Goal: Task Accomplishment & Management: Manage account settings

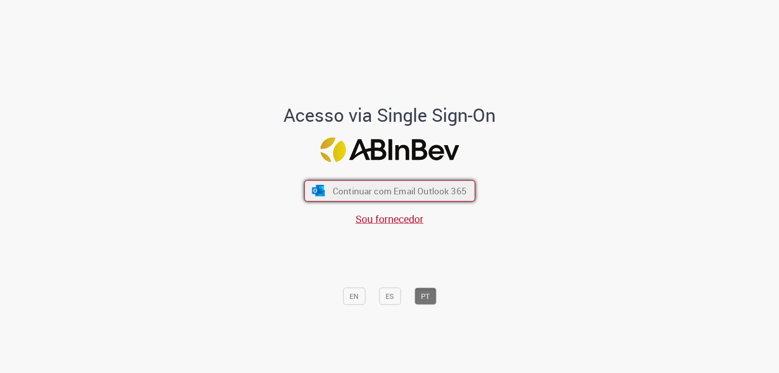
click at [393, 194] on span "Continuar com Email Outlook 365" at bounding box center [399, 190] width 134 height 12
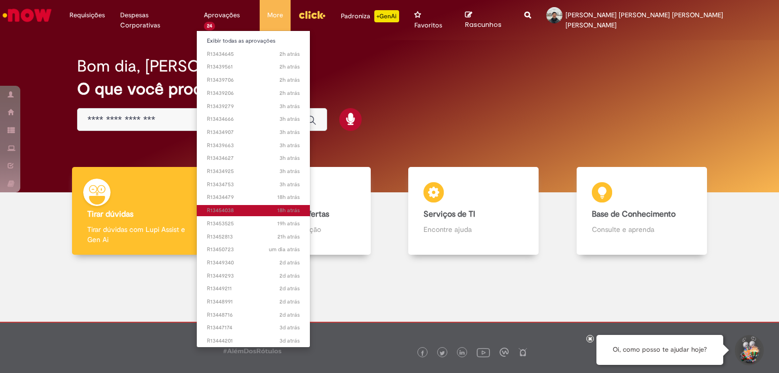
click at [224, 215] on link "18h atrás 18 horas atrás R13454038" at bounding box center [253, 210] width 113 height 11
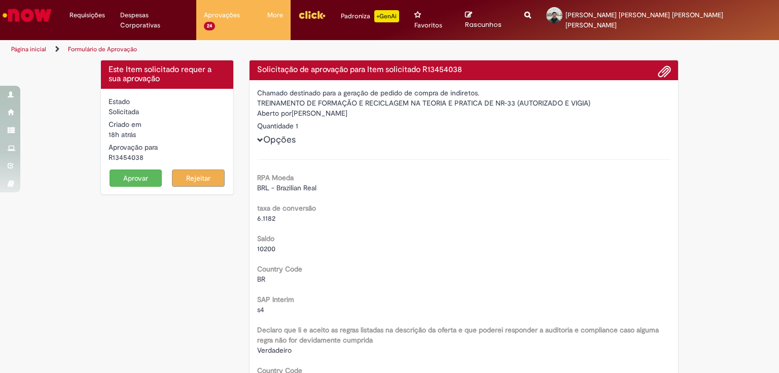
click at [142, 169] on button "Aprovar" at bounding box center [135, 177] width 53 height 17
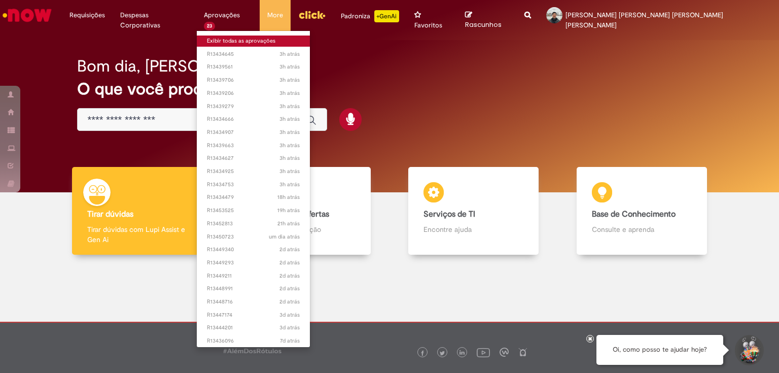
click at [237, 40] on link "Exibir todas as aprovações" at bounding box center [253, 40] width 113 height 11
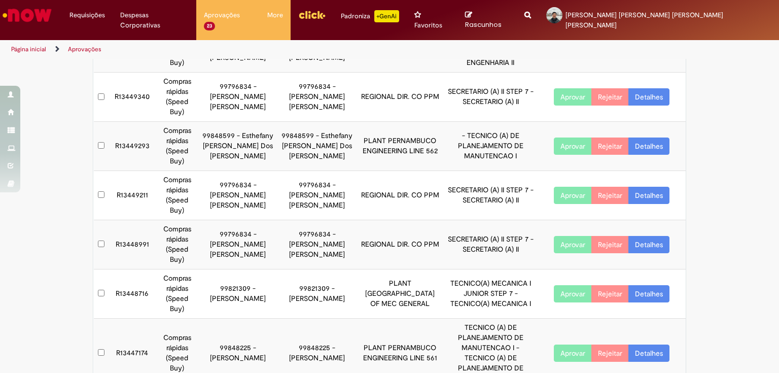
scroll to position [197, 0]
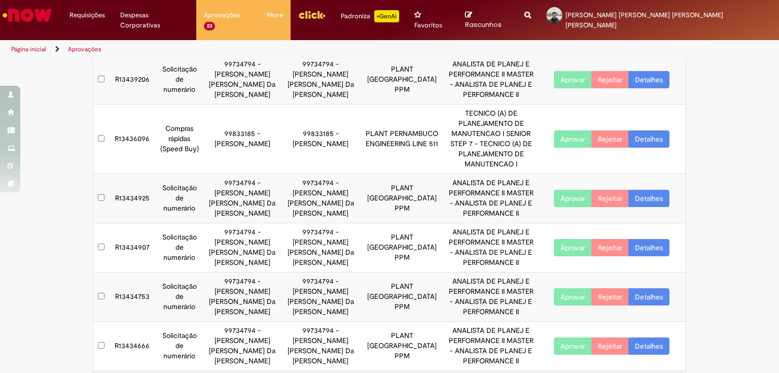
scroll to position [265, 0]
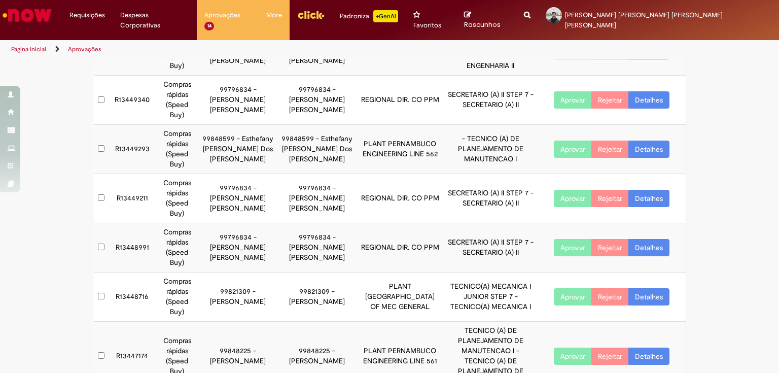
scroll to position [198, 0]
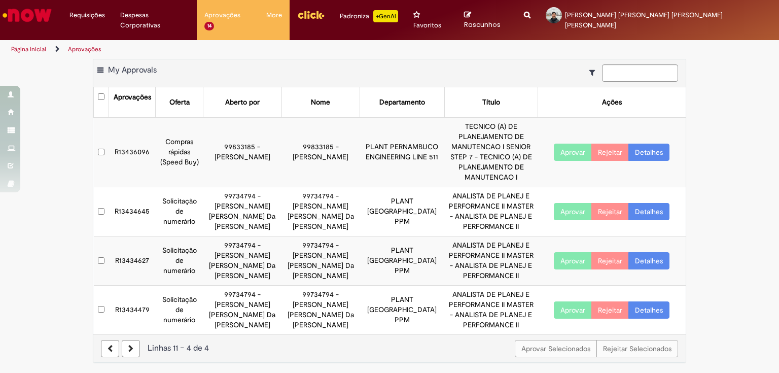
scroll to position [0, 0]
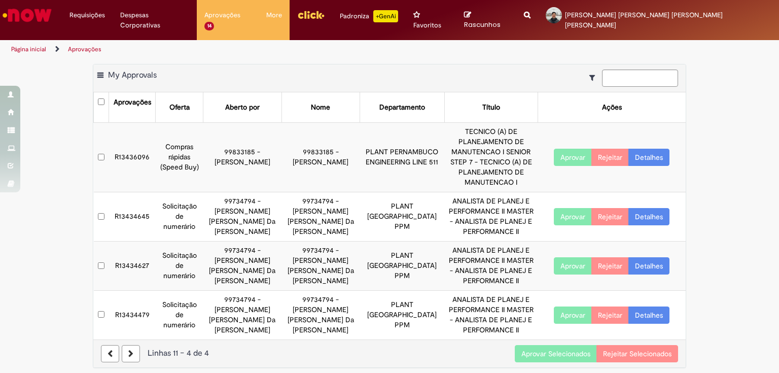
click at [576, 345] on button "Aprovar Selecionados" at bounding box center [555, 353] width 82 height 17
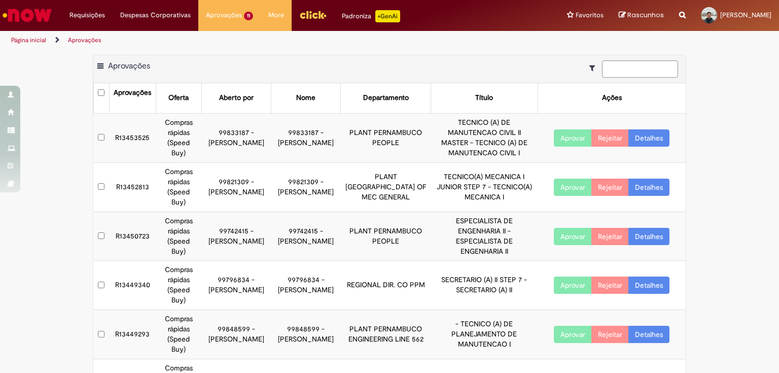
scroll to position [198, 0]
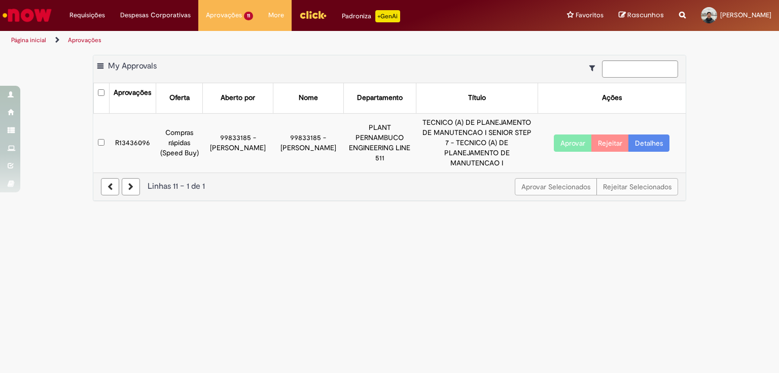
scroll to position [0, 0]
